Goal: Transaction & Acquisition: Purchase product/service

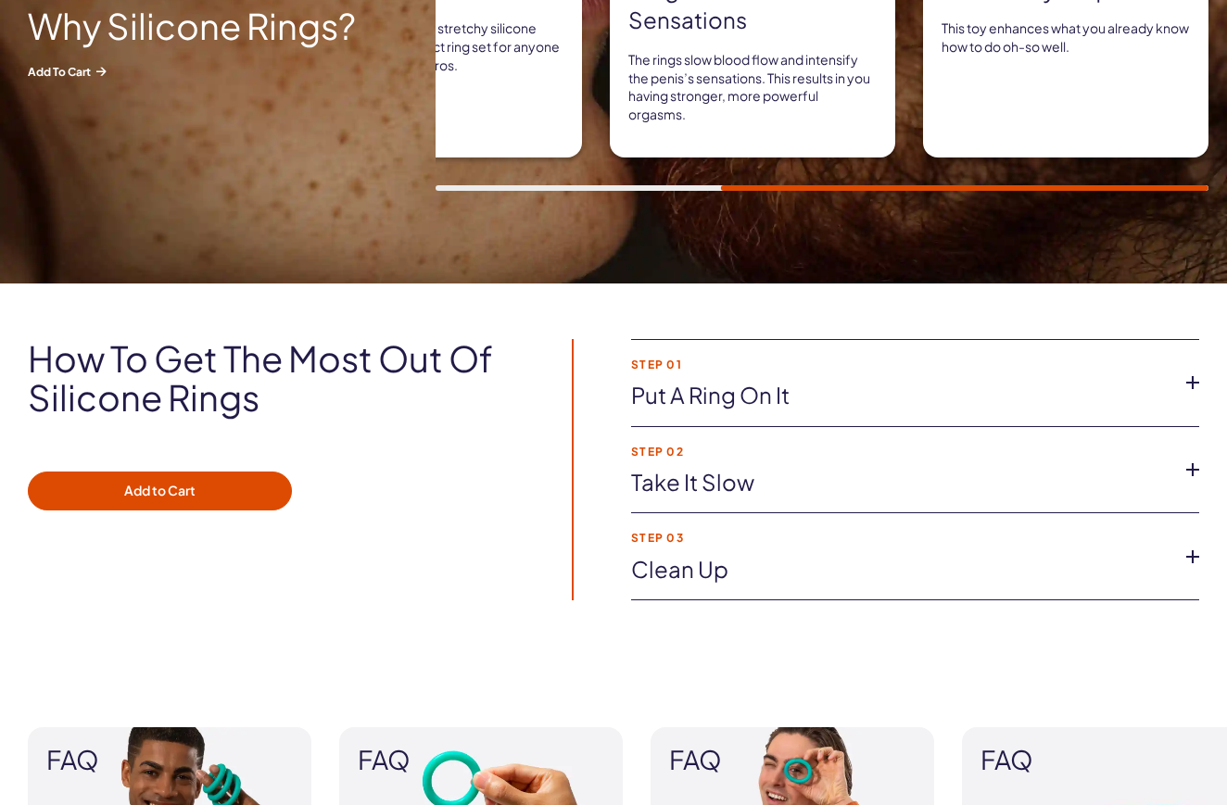
scroll to position [1042, 0]
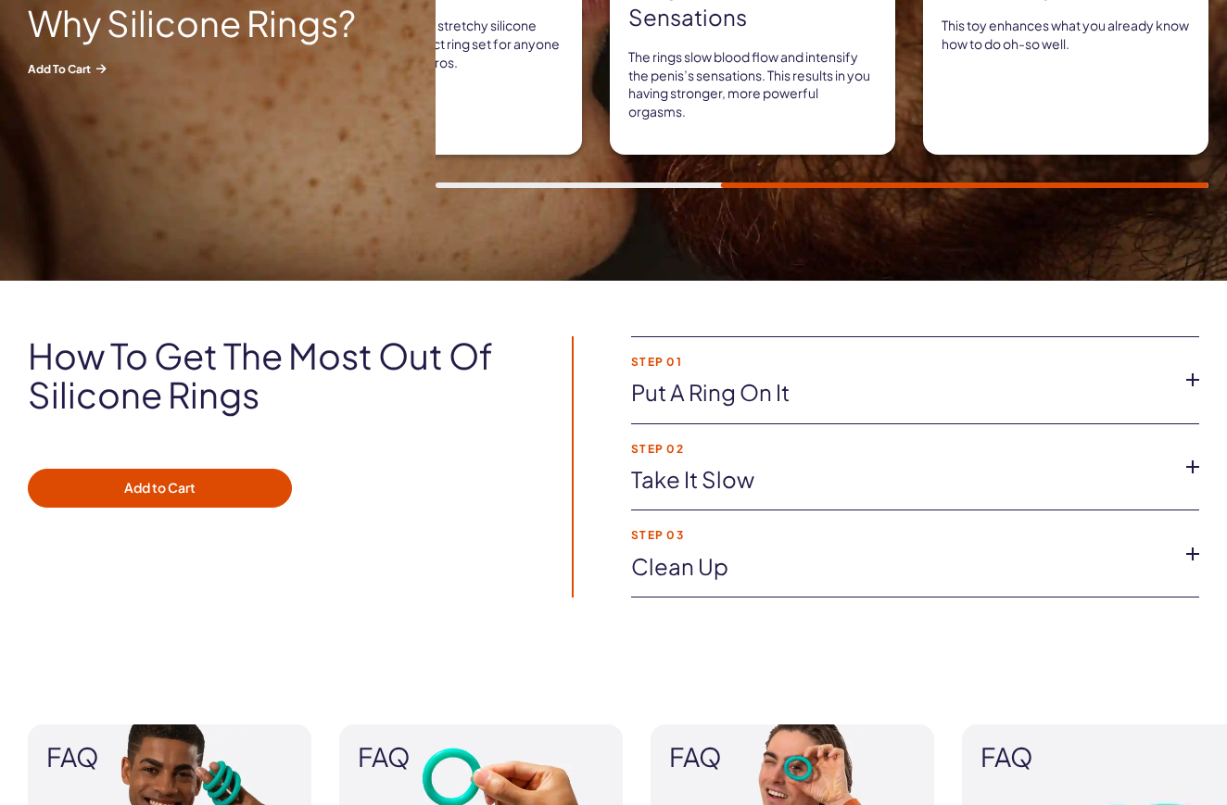
click at [714, 374] on li "Step 01 Put a ring on it Whether you want to wear one or multiple Silicone Ring…" at bounding box center [915, 380] width 568 height 87
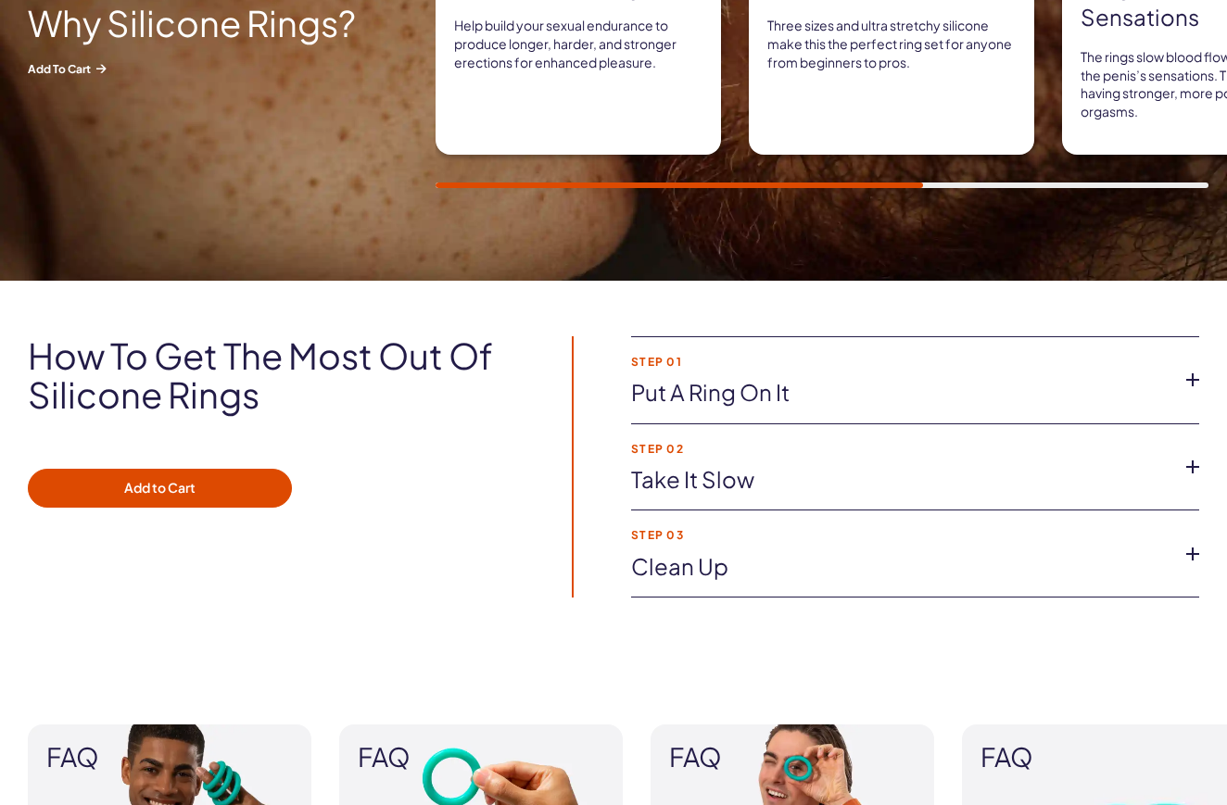
click at [1194, 376] on icon at bounding box center [1193, 380] width 28 height 28
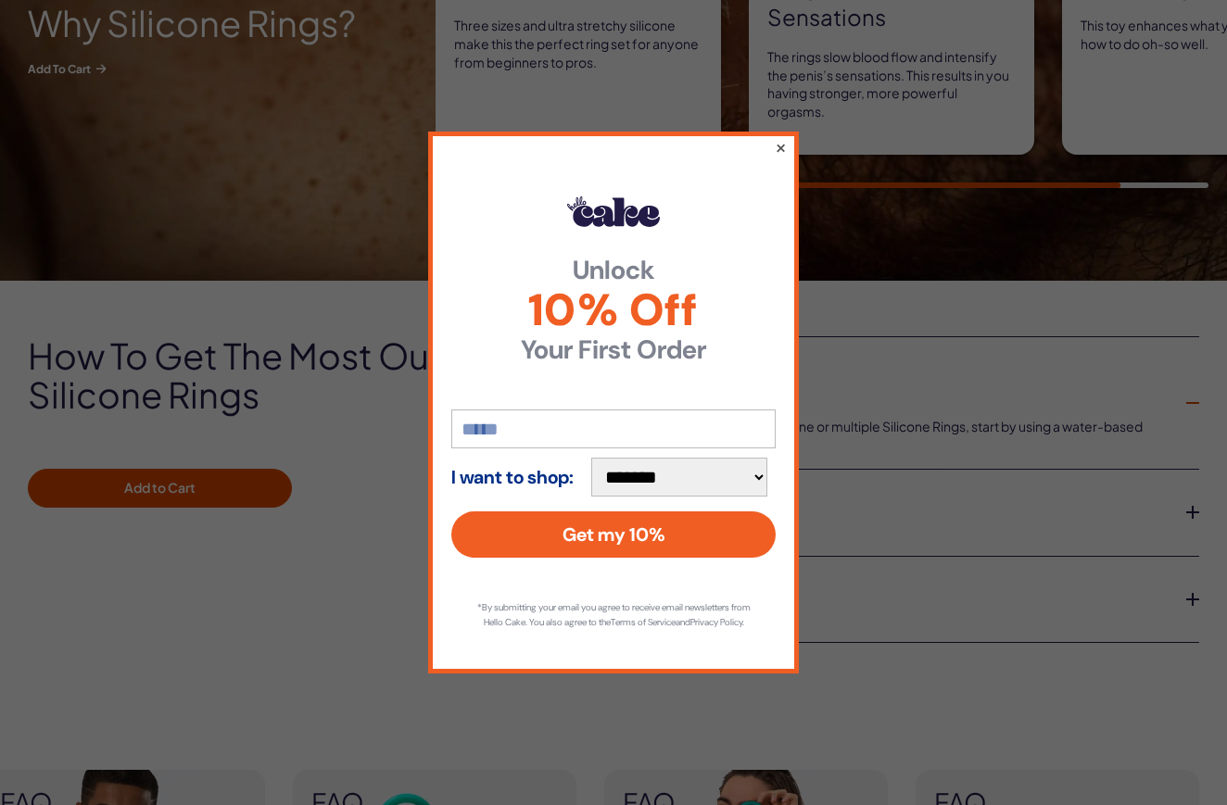
click at [781, 140] on button "×" at bounding box center [781, 147] width 12 height 22
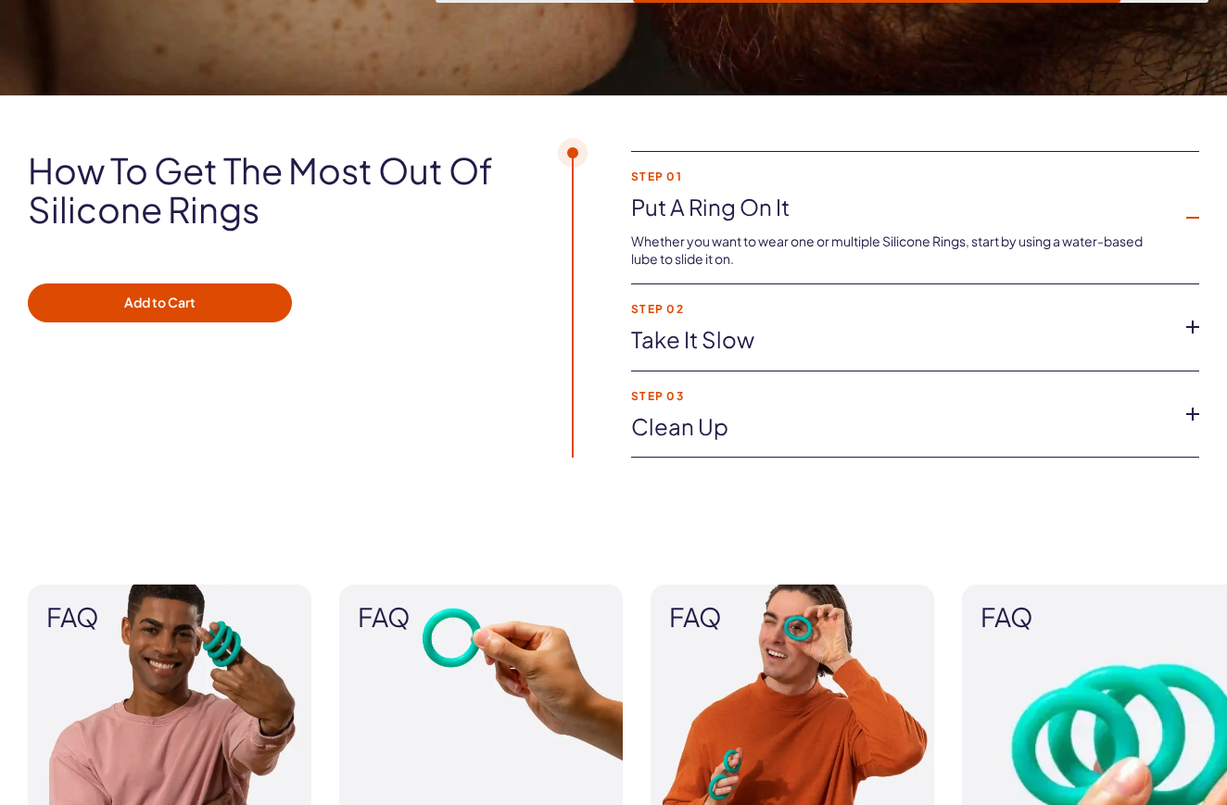
scroll to position [1236, 0]
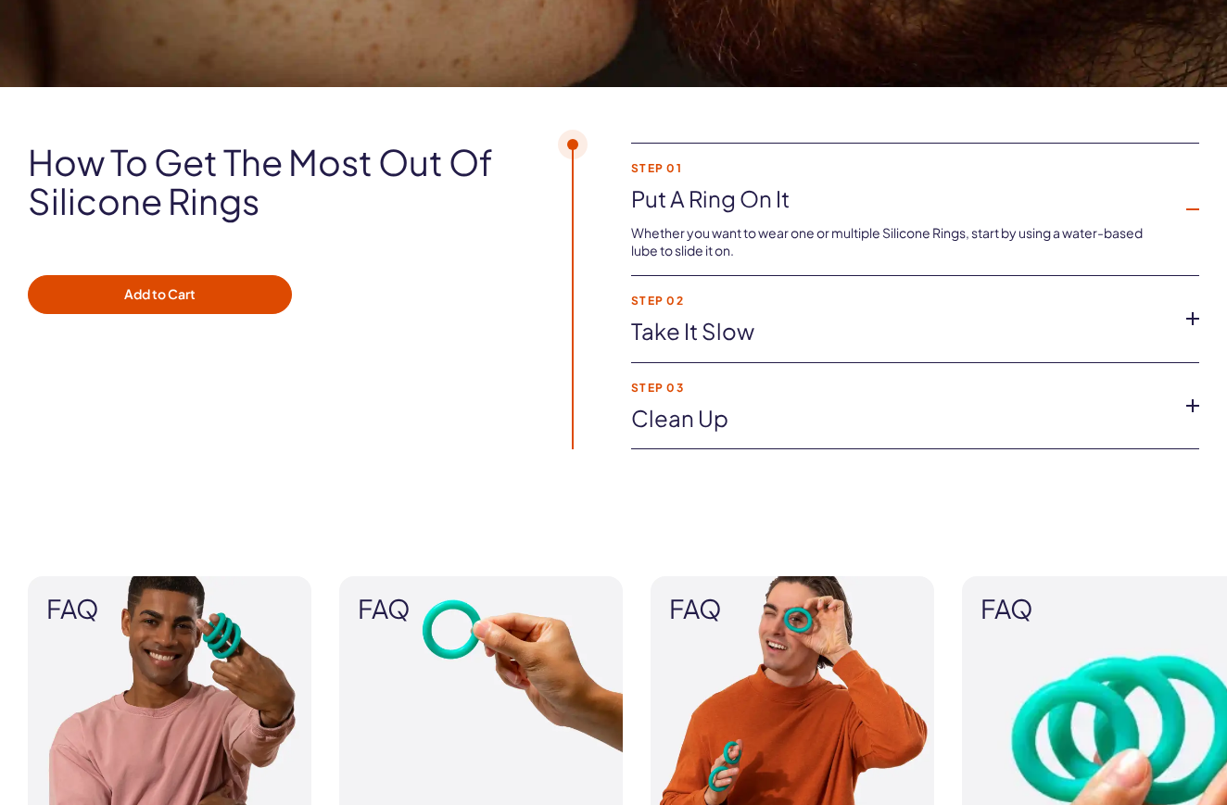
click at [792, 333] on link "Take it slow" at bounding box center [900, 332] width 539 height 32
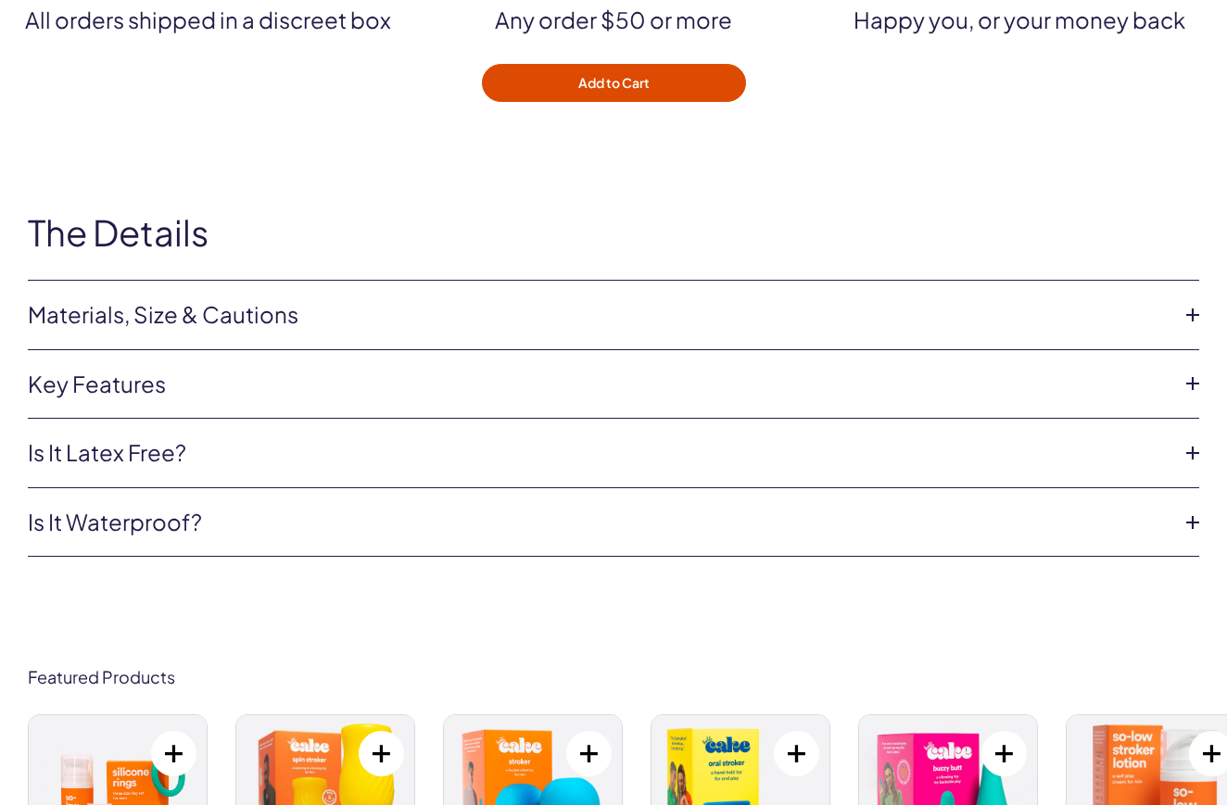
scroll to position [6027, 0]
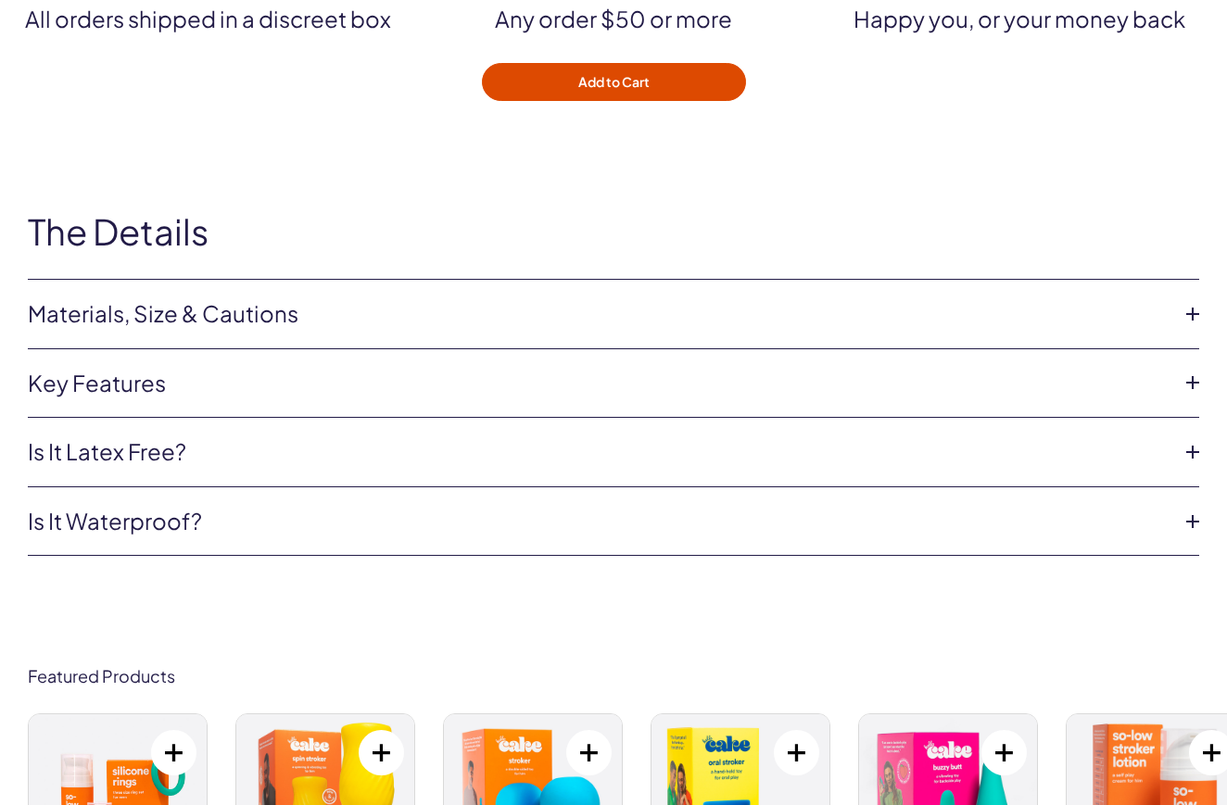
click at [130, 368] on link "Key features" at bounding box center [599, 384] width 1142 height 32
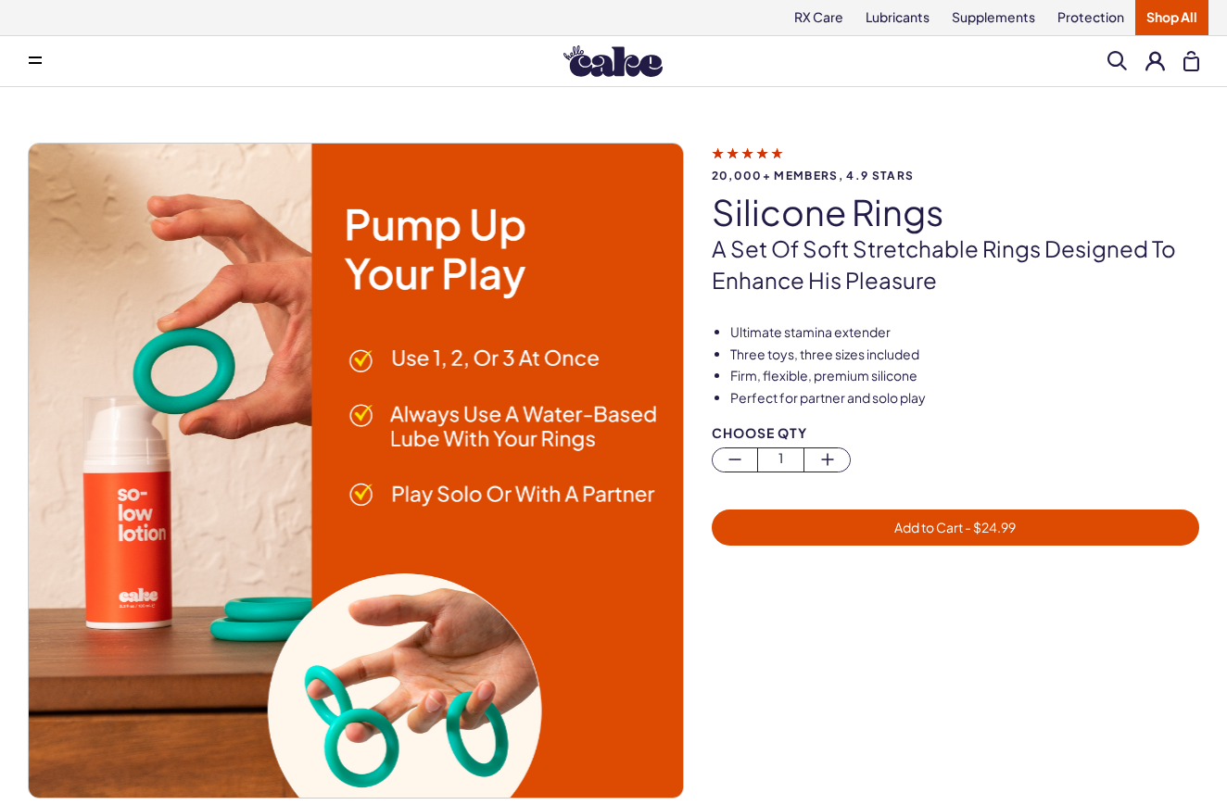
scroll to position [0, 0]
click at [33, 62] on icon at bounding box center [35, 63] width 13 height 2
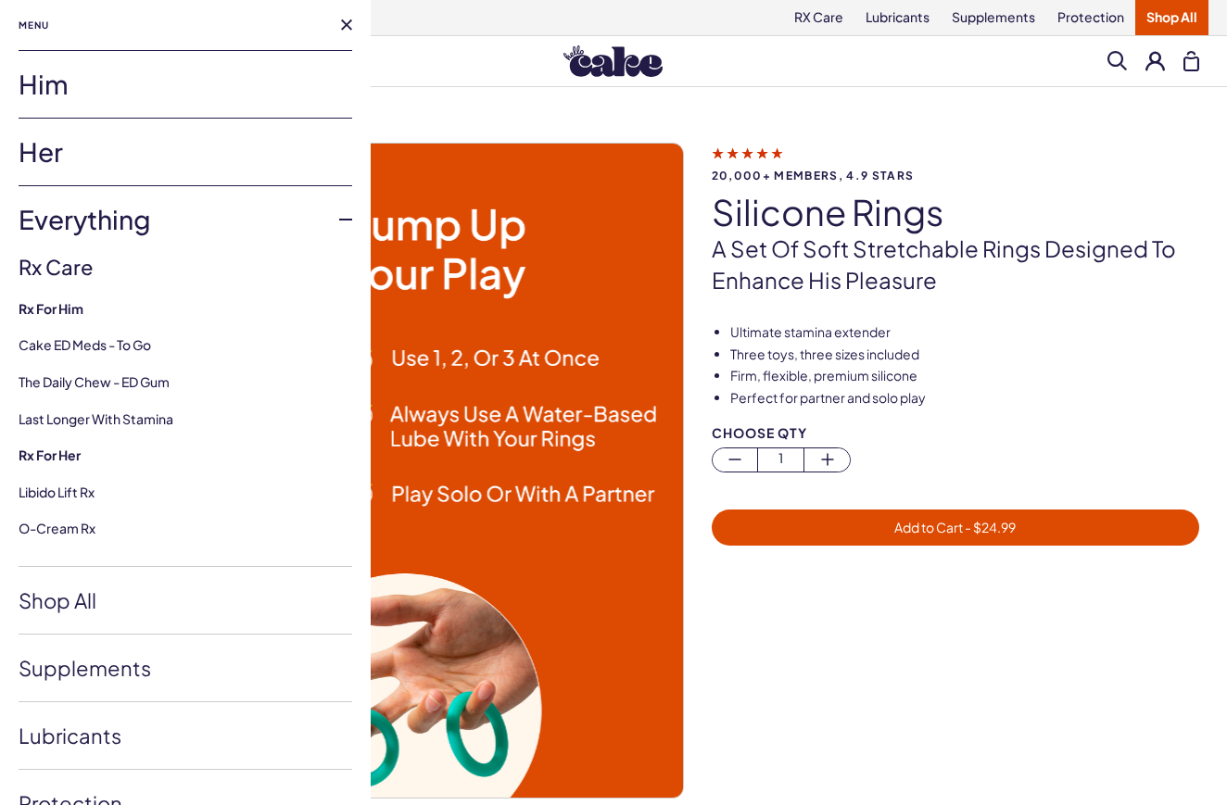
scroll to position [7, 0]
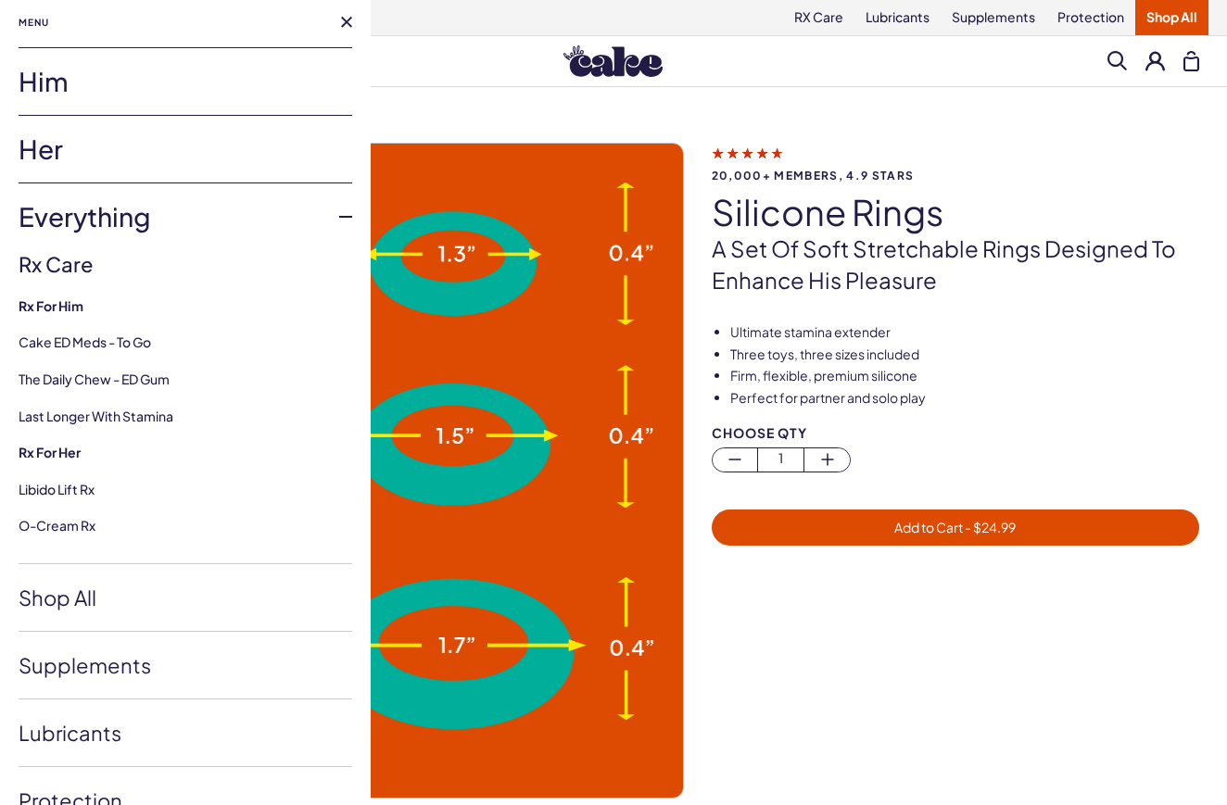
click at [57, 89] on link "Him" at bounding box center [186, 81] width 334 height 67
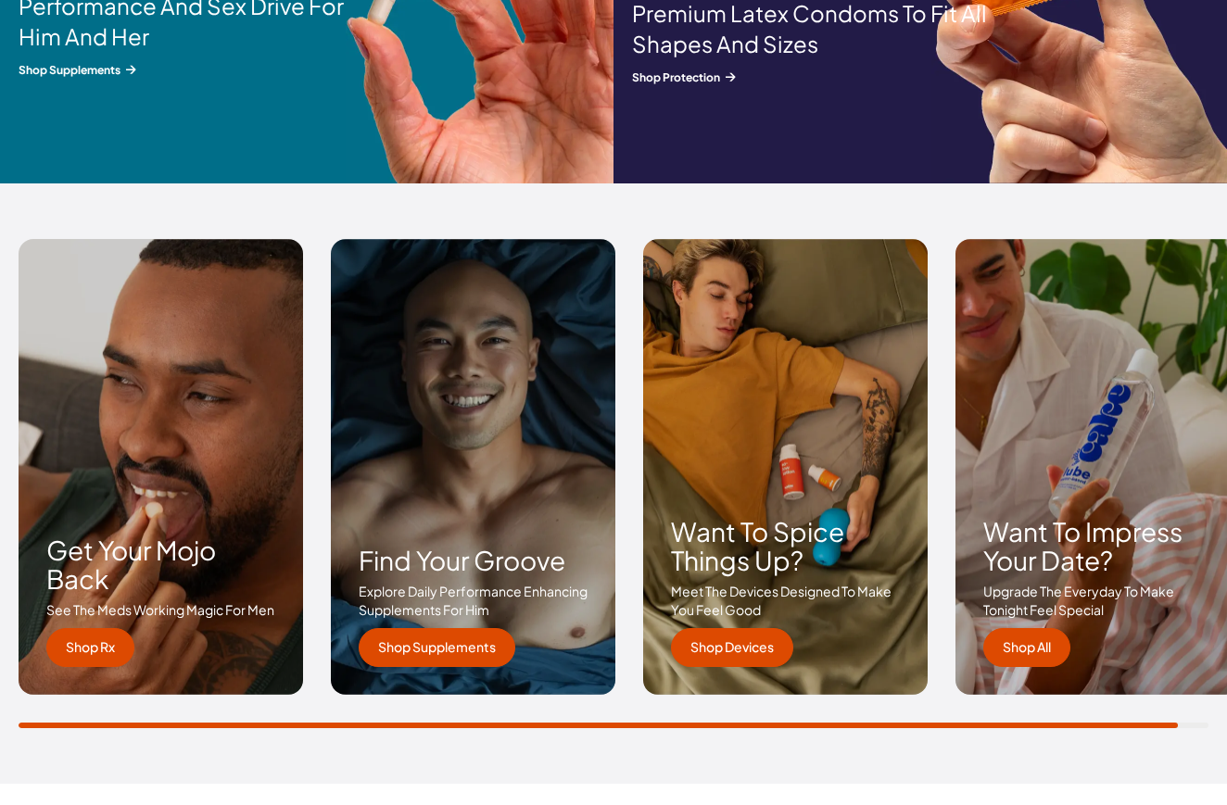
scroll to position [2572, 0]
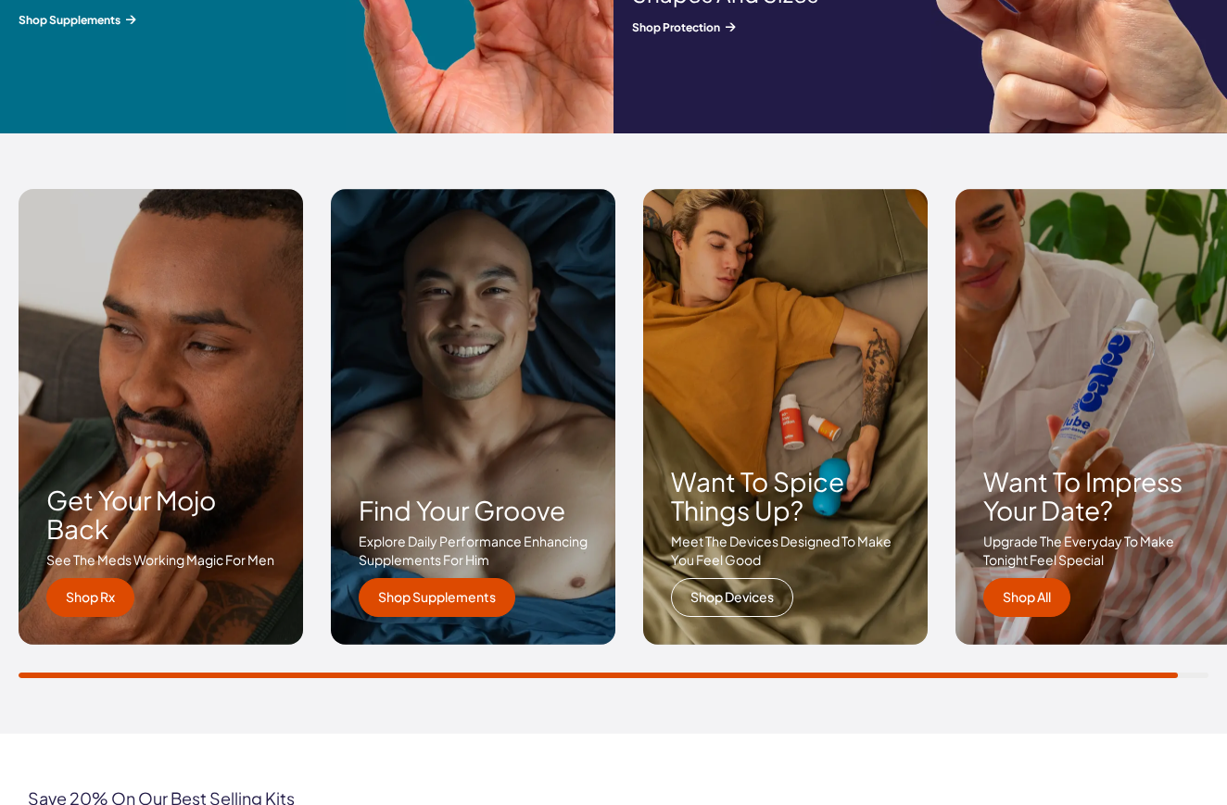
click at [748, 602] on link "Shop Devices" at bounding box center [732, 597] width 122 height 39
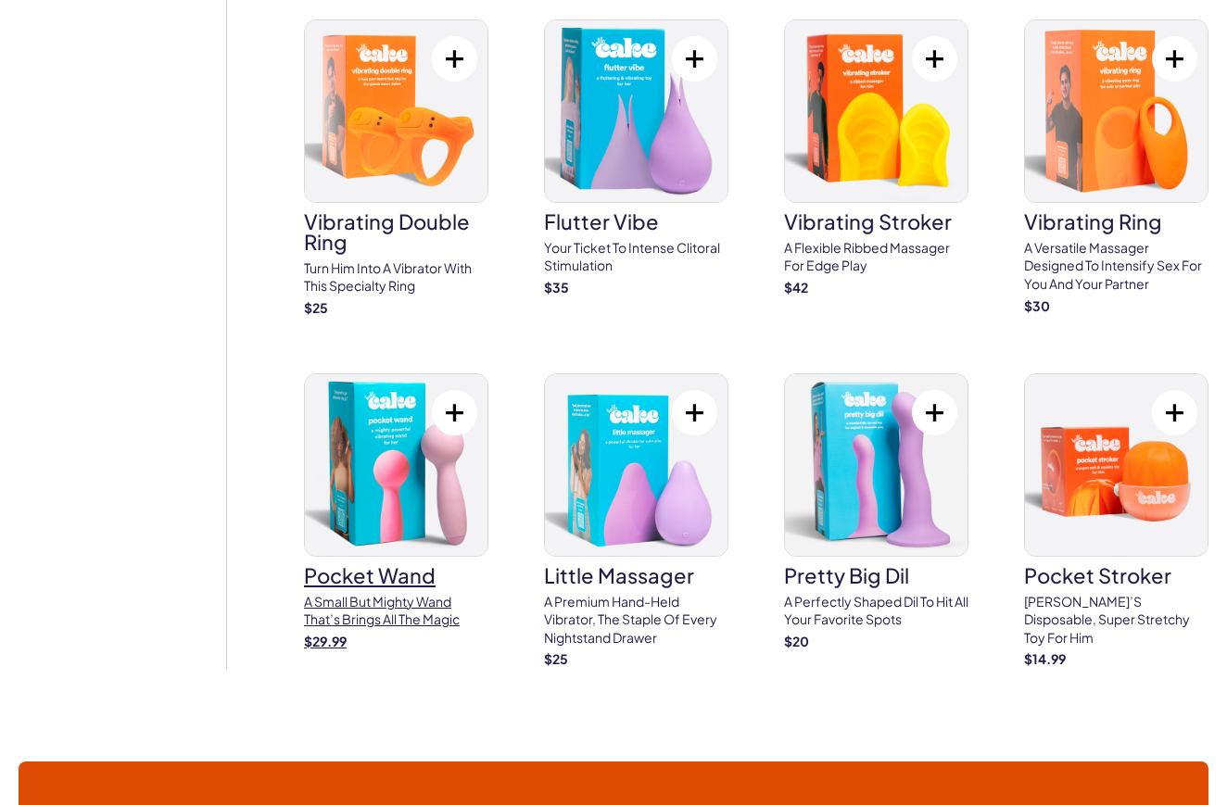
scroll to position [1251, 0]
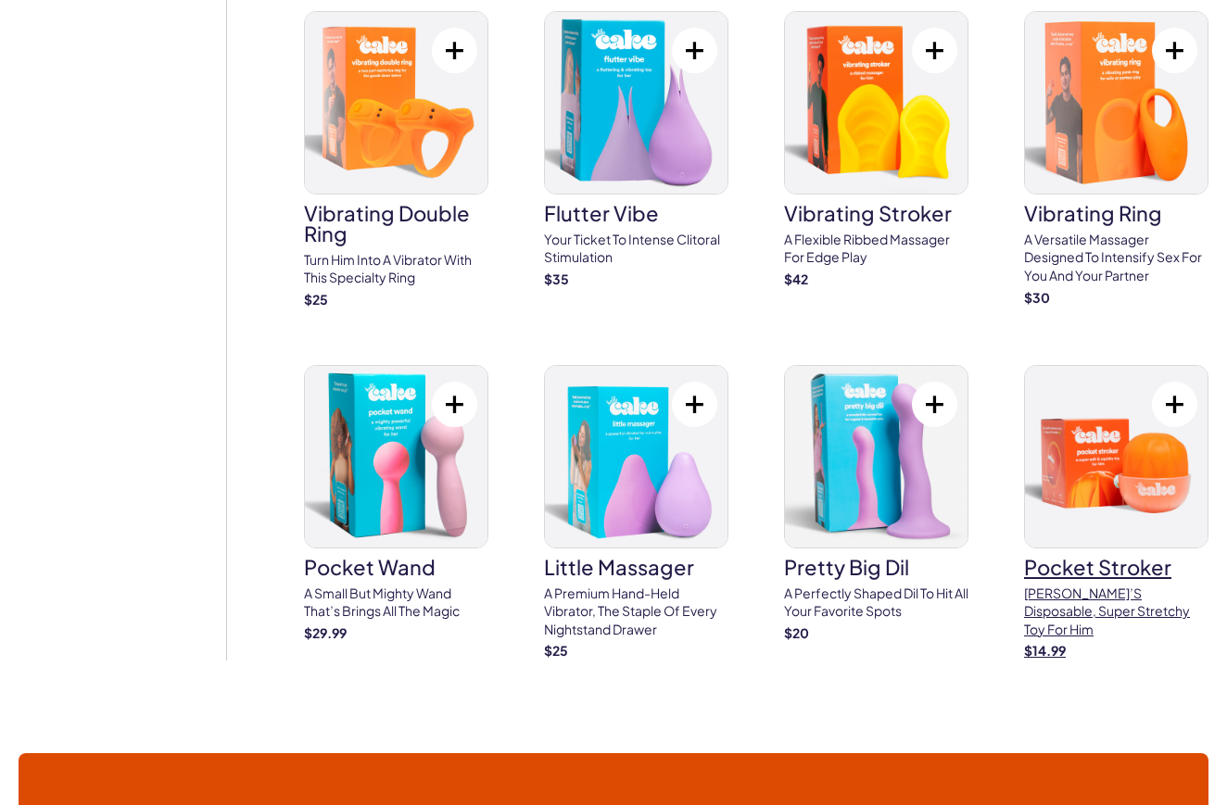
click at [1091, 452] on img at bounding box center [1116, 457] width 183 height 182
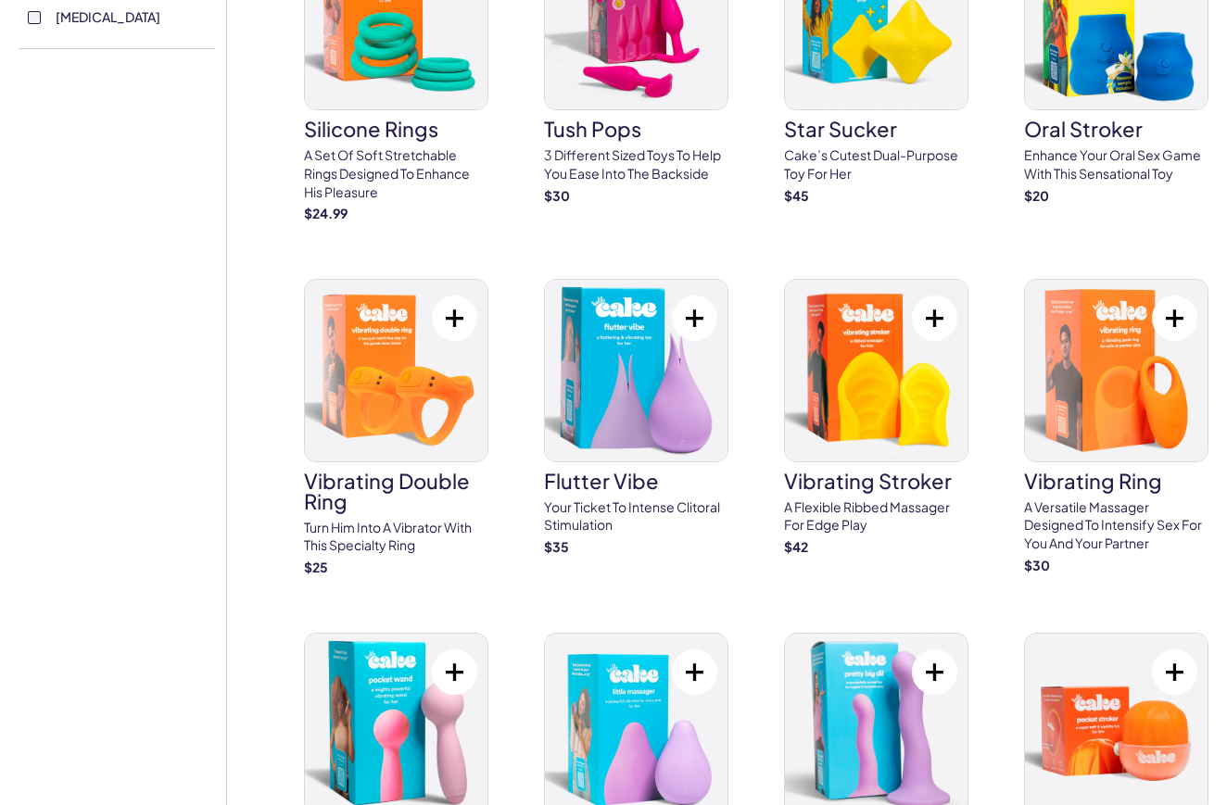
scroll to position [976, 0]
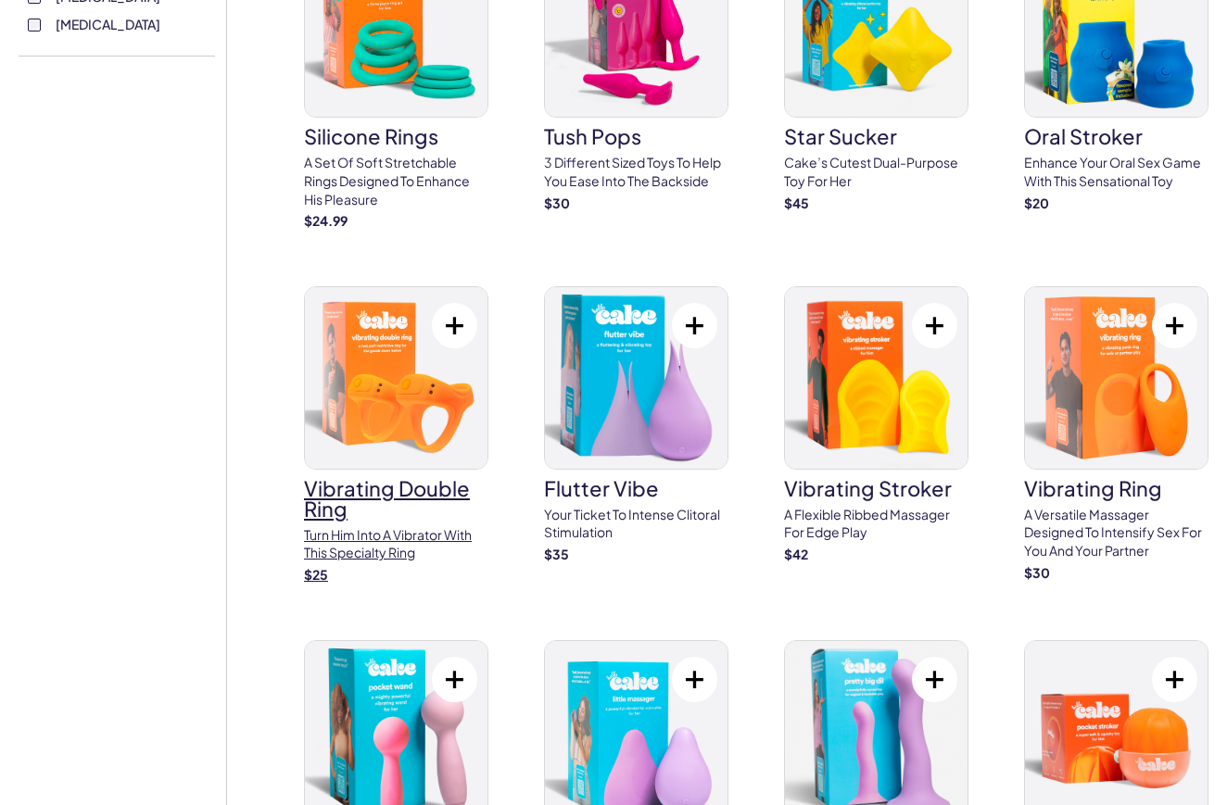
click at [368, 315] on img at bounding box center [396, 378] width 183 height 182
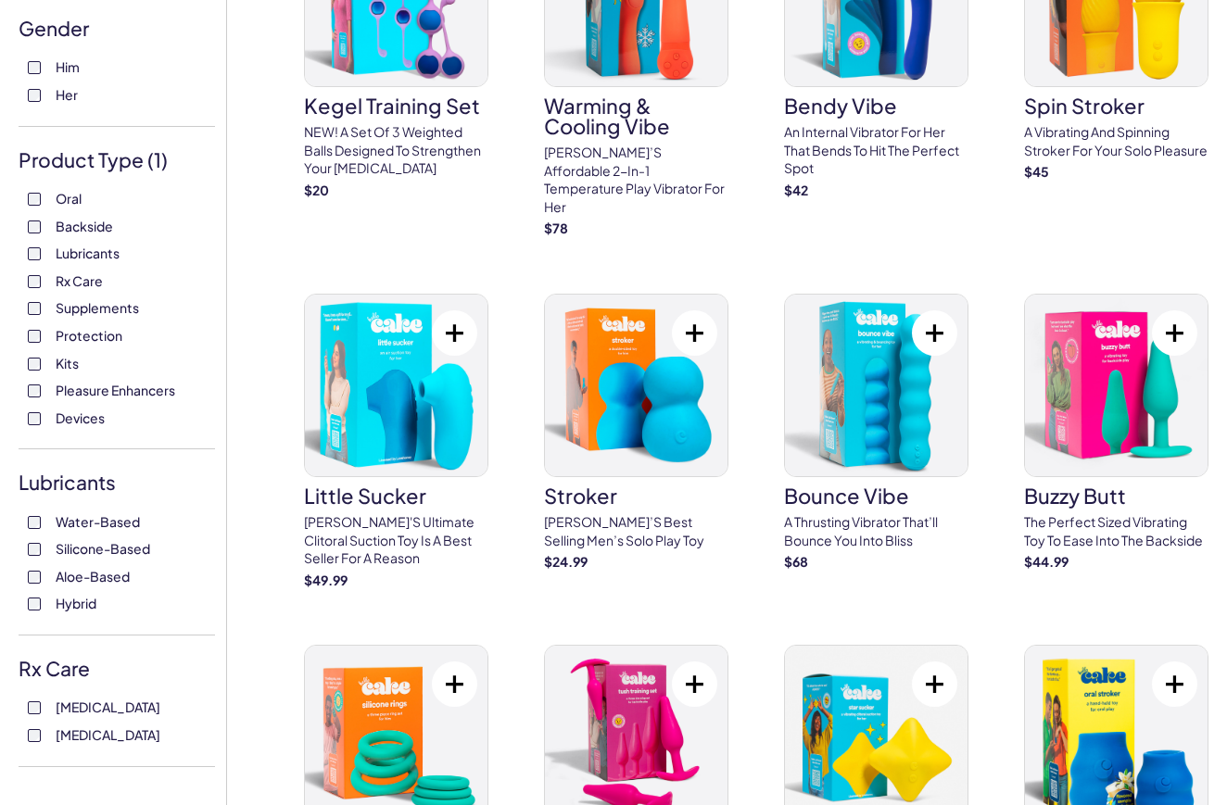
scroll to position [0, 0]
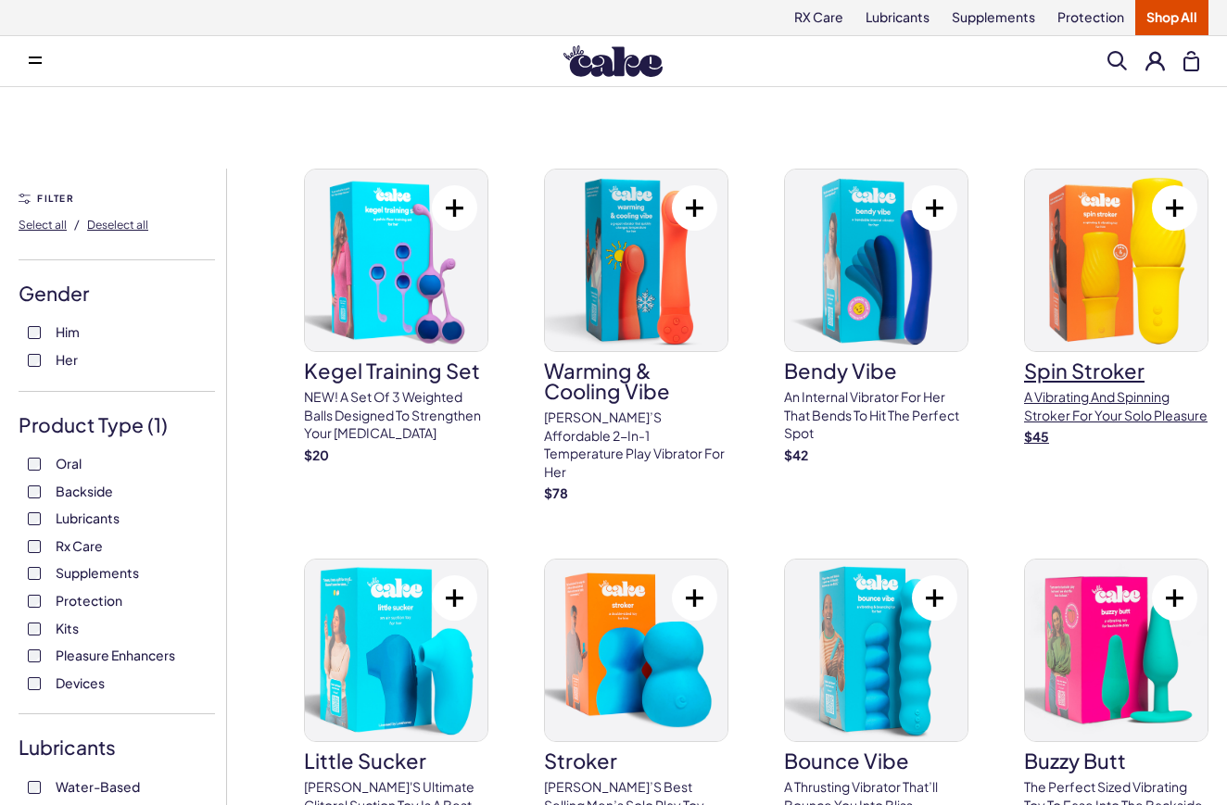
click at [1103, 301] on img at bounding box center [1116, 261] width 183 height 182
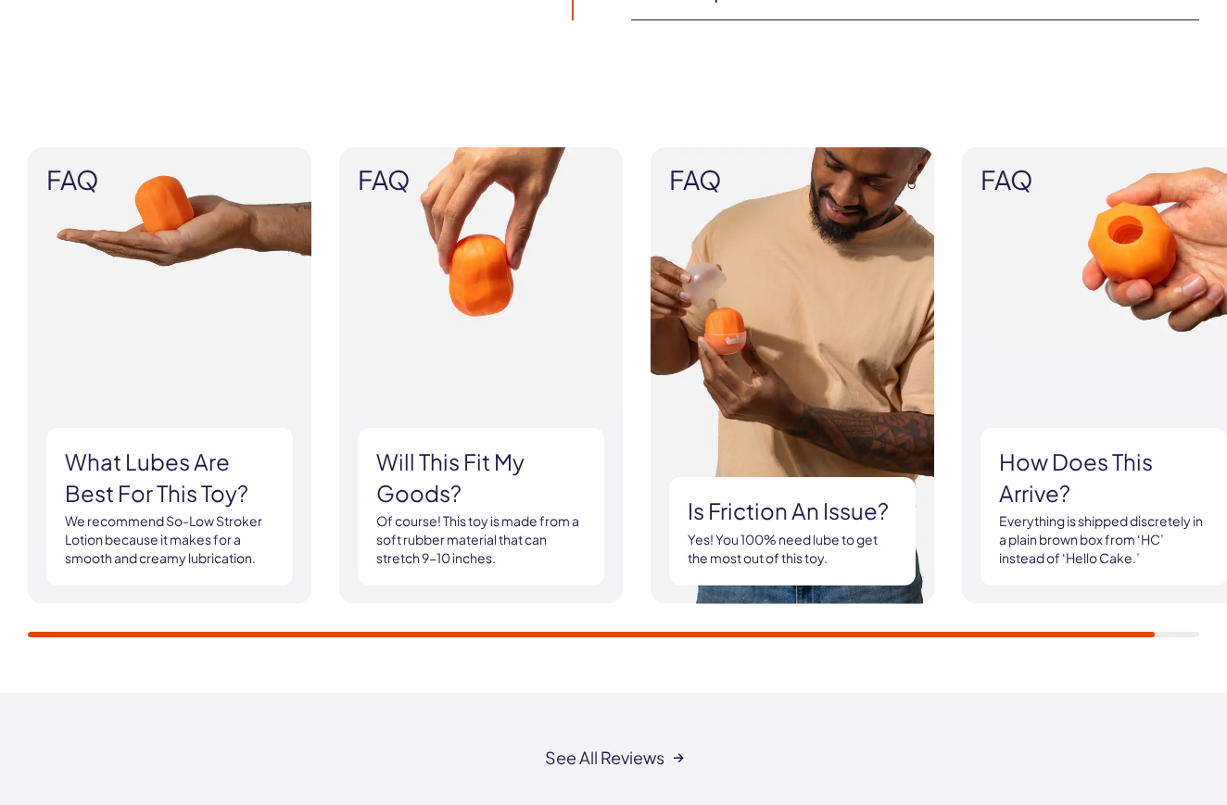
scroll to position [1624, 0]
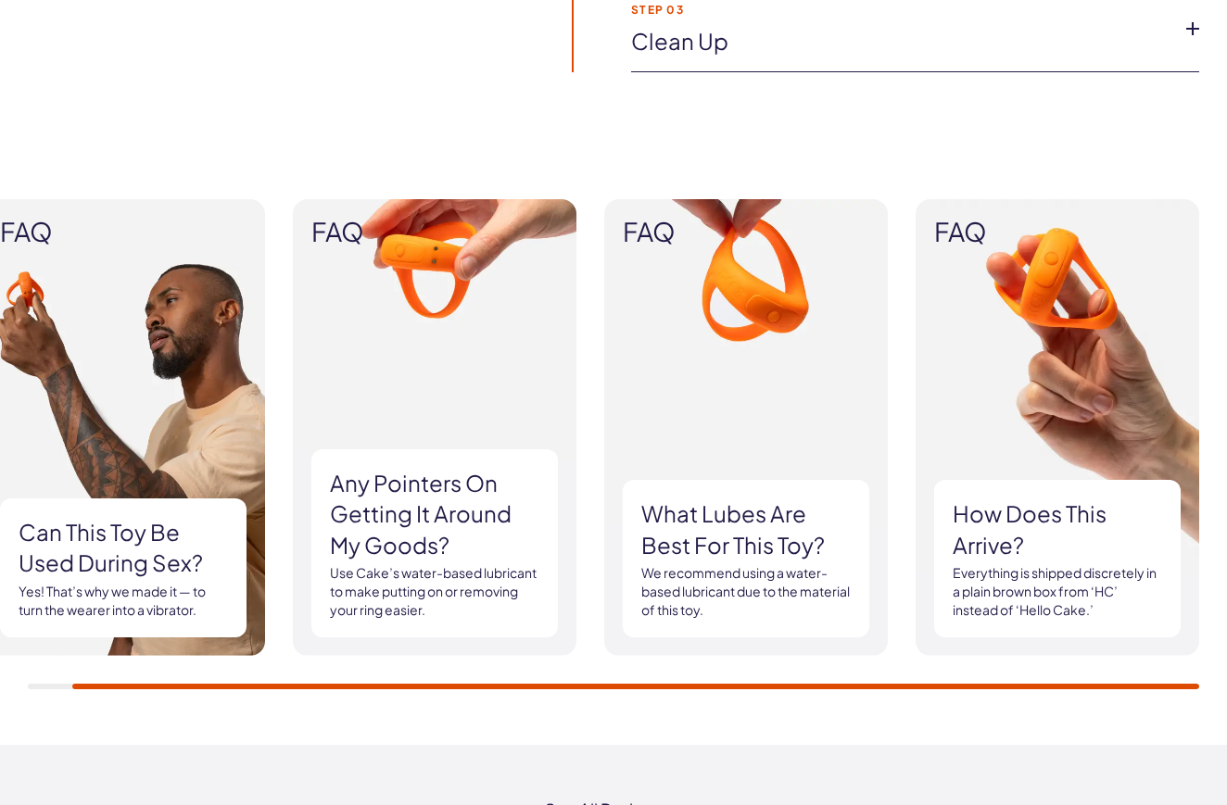
scroll to position [1569, 0]
